Goal: Transaction & Acquisition: Download file/media

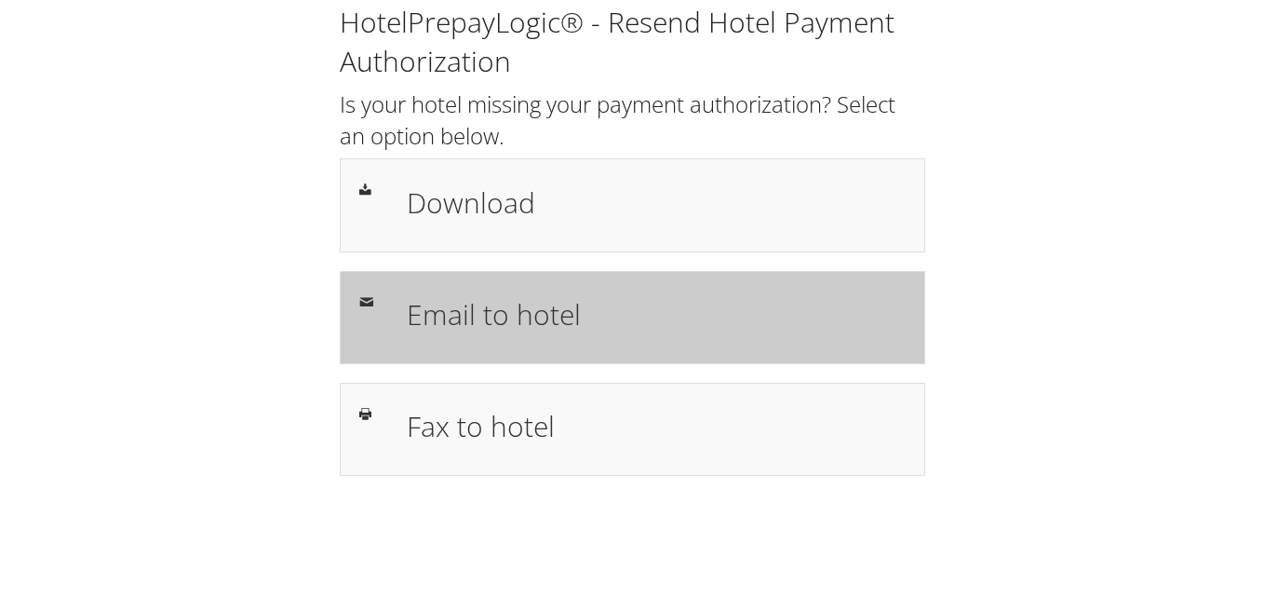
drag, startPoint x: 510, startPoint y: 221, endPoint x: 622, endPoint y: 293, distance: 133.3
click at [510, 221] on h1 "Download" at bounding box center [656, 203] width 499 height 42
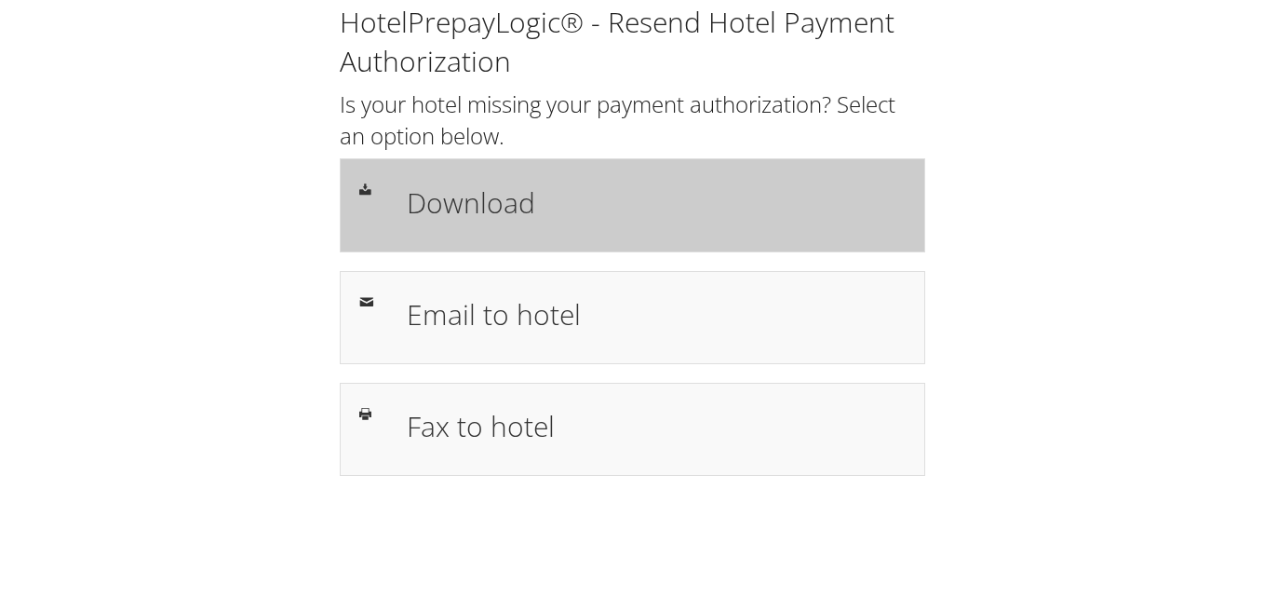
click at [462, 207] on h1 "Download" at bounding box center [656, 203] width 499 height 42
click at [442, 209] on h1 "Download" at bounding box center [656, 203] width 499 height 42
